Goal: Transaction & Acquisition: Purchase product/service

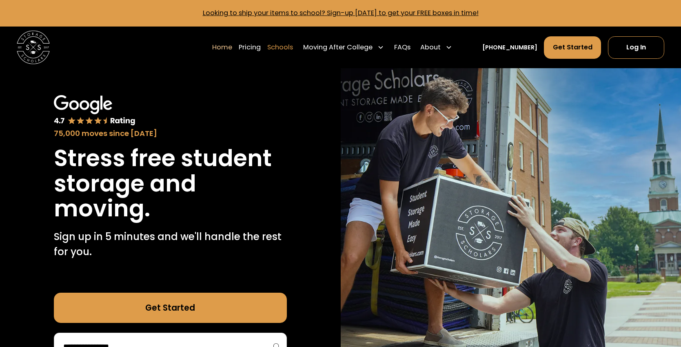
click at [293, 51] on link "Schools" at bounding box center [280, 47] width 26 height 23
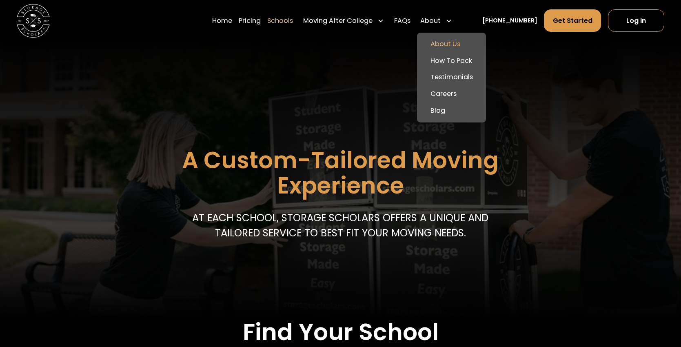
click at [458, 41] on link "About Us" at bounding box center [451, 44] width 62 height 17
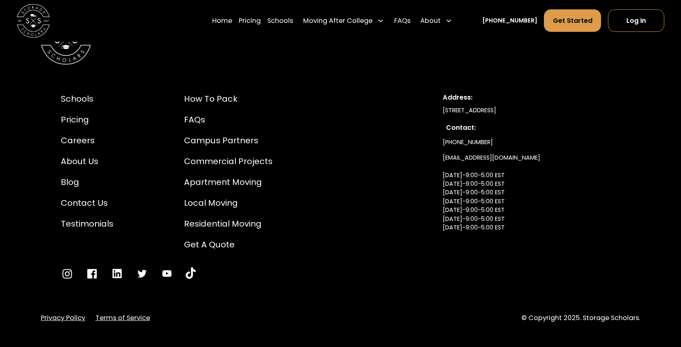
scroll to position [4479, 0]
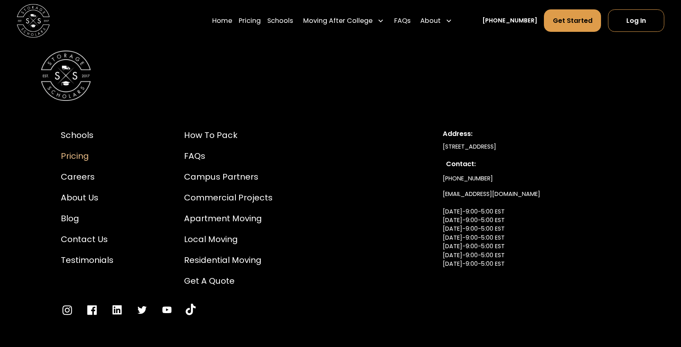
click at [90, 162] on div "Pricing" at bounding box center [87, 156] width 53 height 13
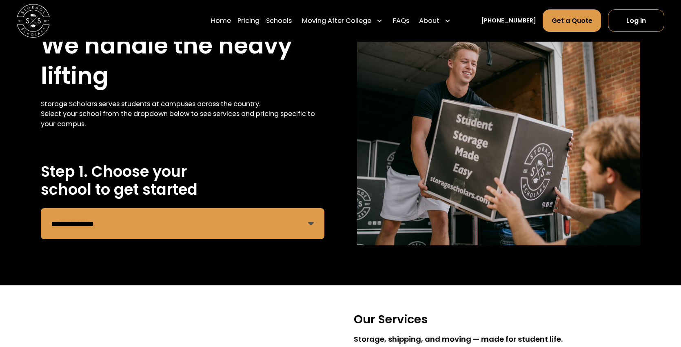
scroll to position [82, 0]
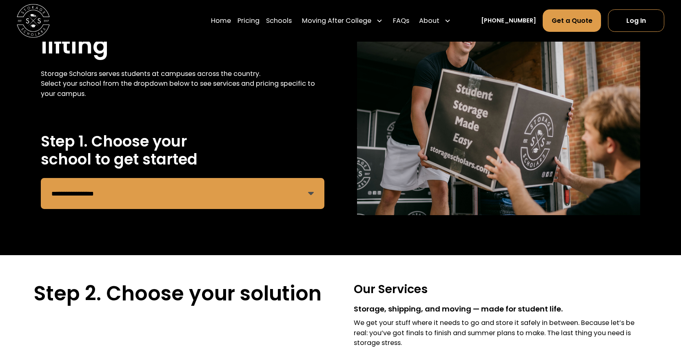
click at [315, 196] on select "**********" at bounding box center [182, 193] width 283 height 31
select select "**********"
click at [41, 178] on select "**********" at bounding box center [182, 193] width 283 height 31
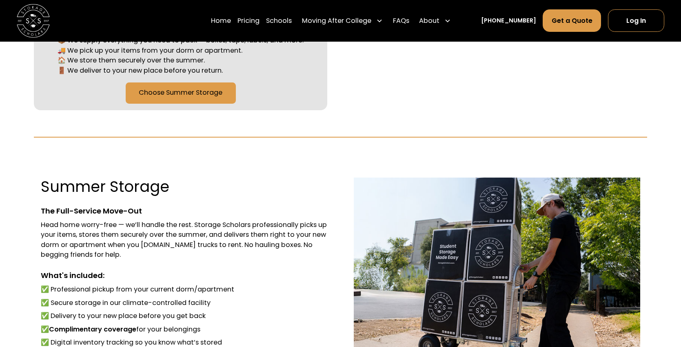
scroll to position [367, 0]
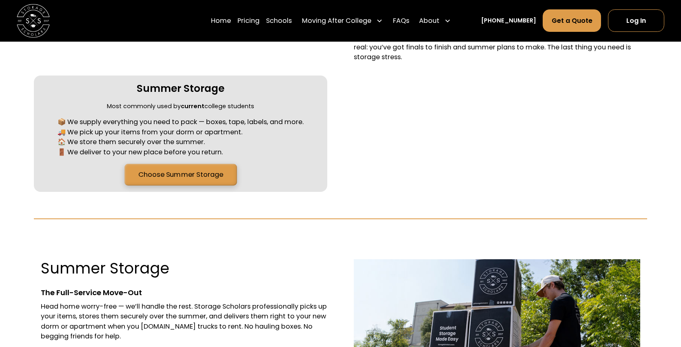
click at [155, 175] on link "Choose Summer Storage" at bounding box center [180, 175] width 113 height 22
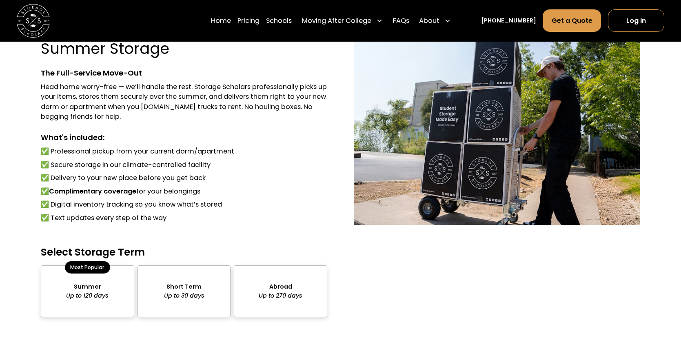
scroll to position [586, 0]
click at [92, 292] on div "package-pricing" at bounding box center [87, 291] width 93 height 52
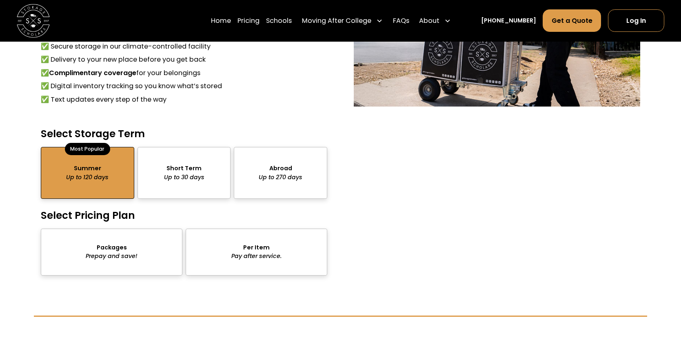
scroll to position [709, 0]
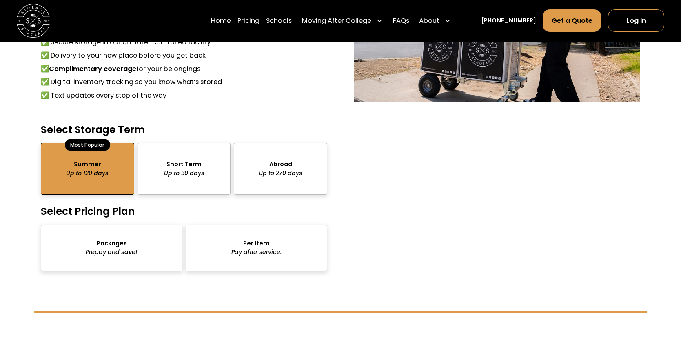
click at [118, 248] on div "package-pricing" at bounding box center [112, 247] width 142 height 47
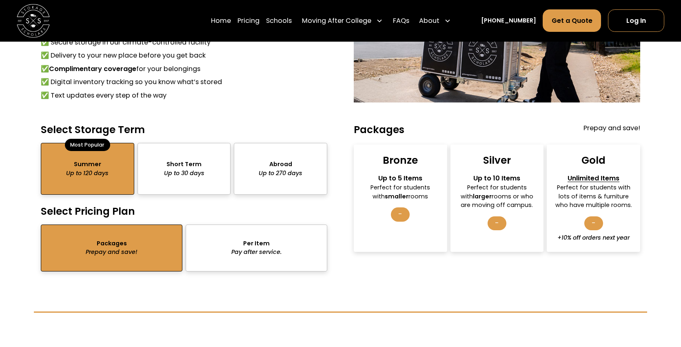
click at [489, 188] on div "Perfect for students with larger rooms or who are moving off campus." at bounding box center [497, 196] width 79 height 26
click at [500, 224] on div "-" at bounding box center [496, 223] width 19 height 14
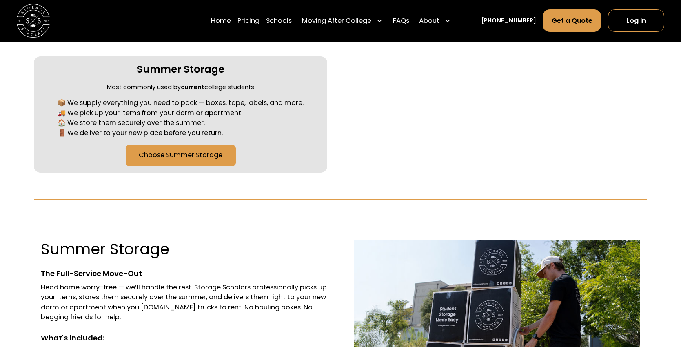
scroll to position [505, 0]
